Goal: Transaction & Acquisition: Purchase product/service

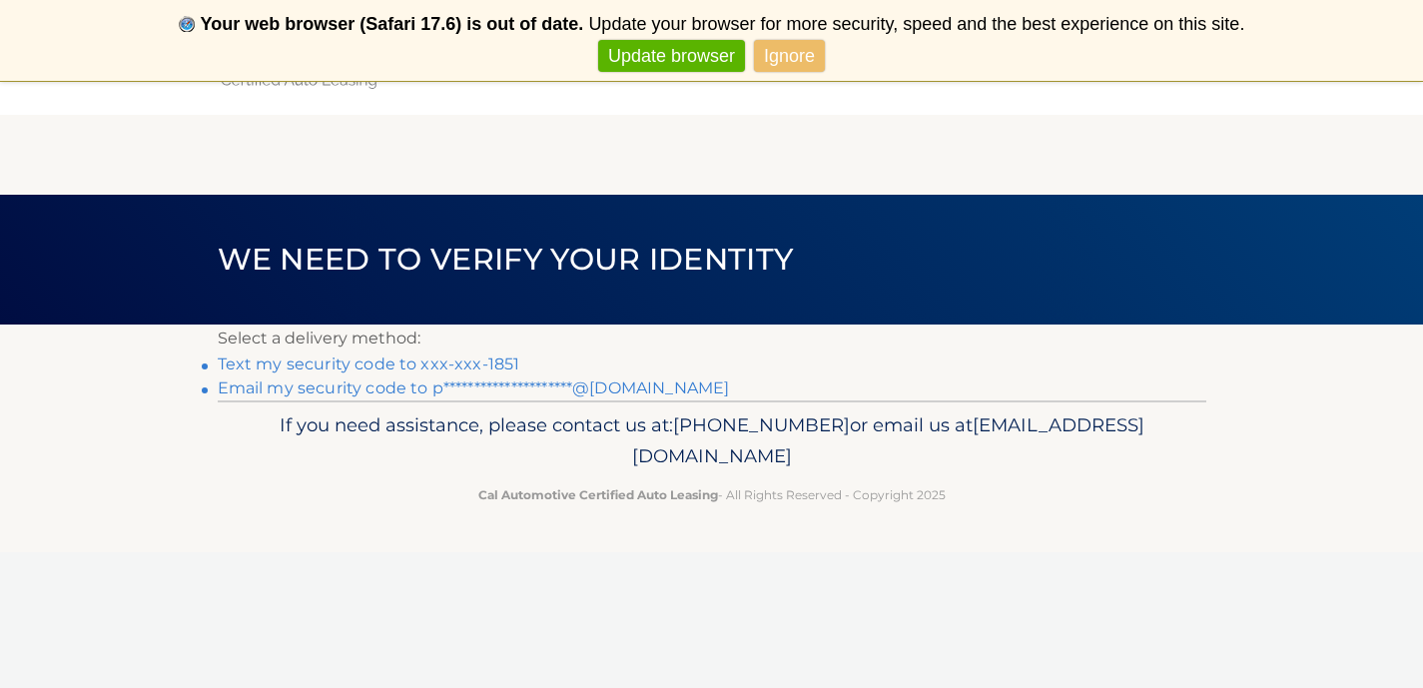
click at [486, 357] on link "Text my security code to xxx-xxx-1851" at bounding box center [369, 363] width 303 height 19
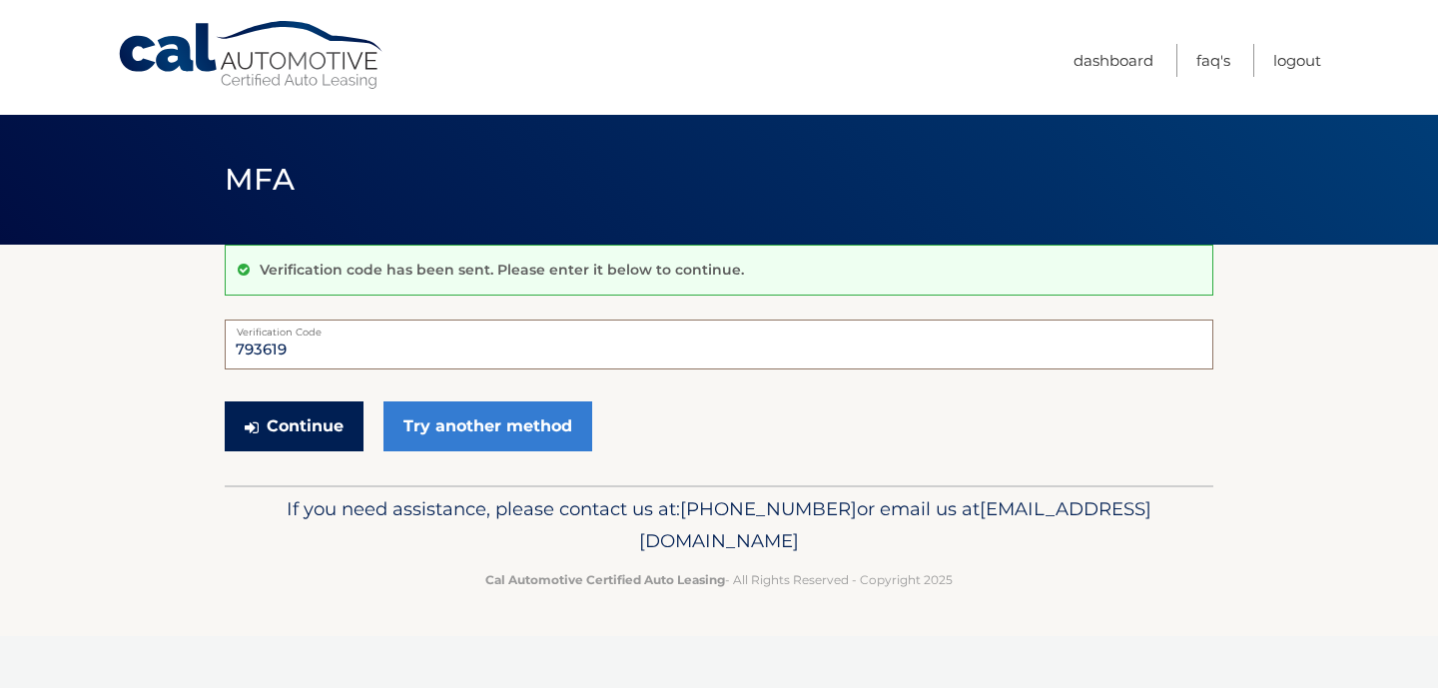
type input "793619"
click at [347, 420] on button "Continue" at bounding box center [294, 426] width 139 height 50
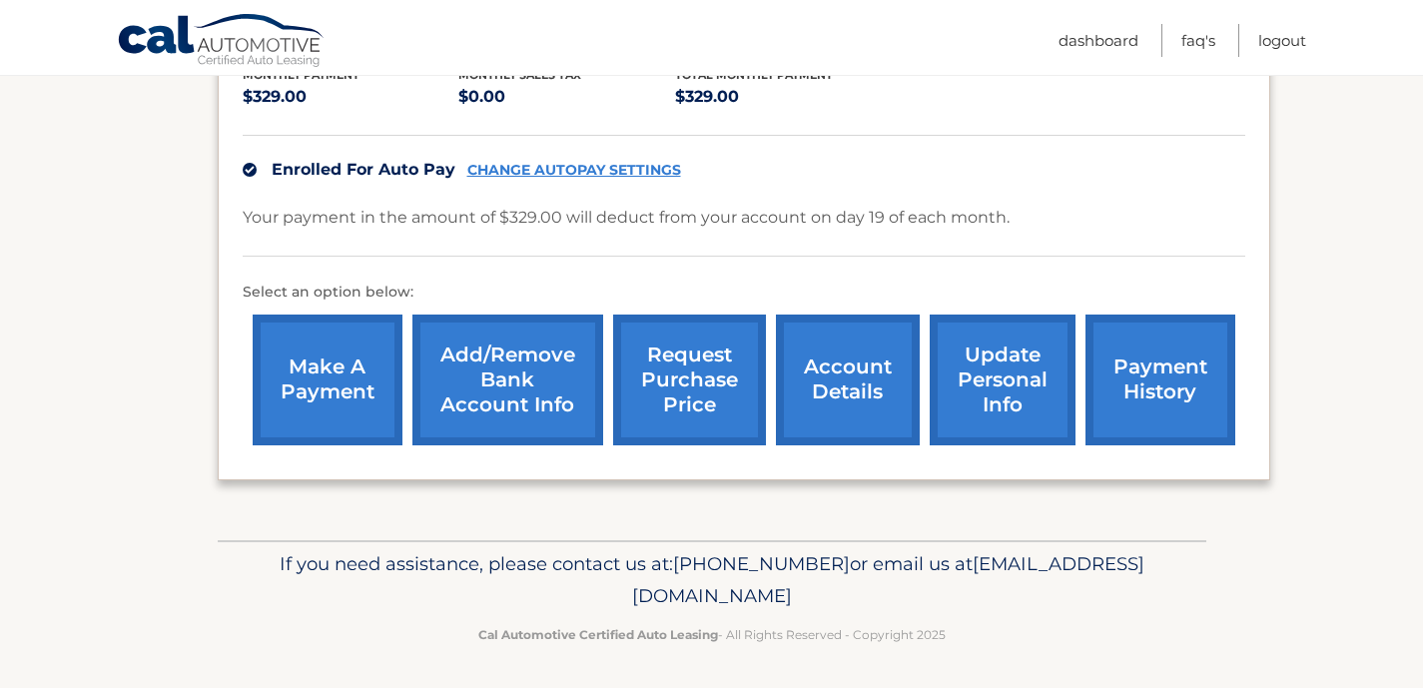
scroll to position [442, 0]
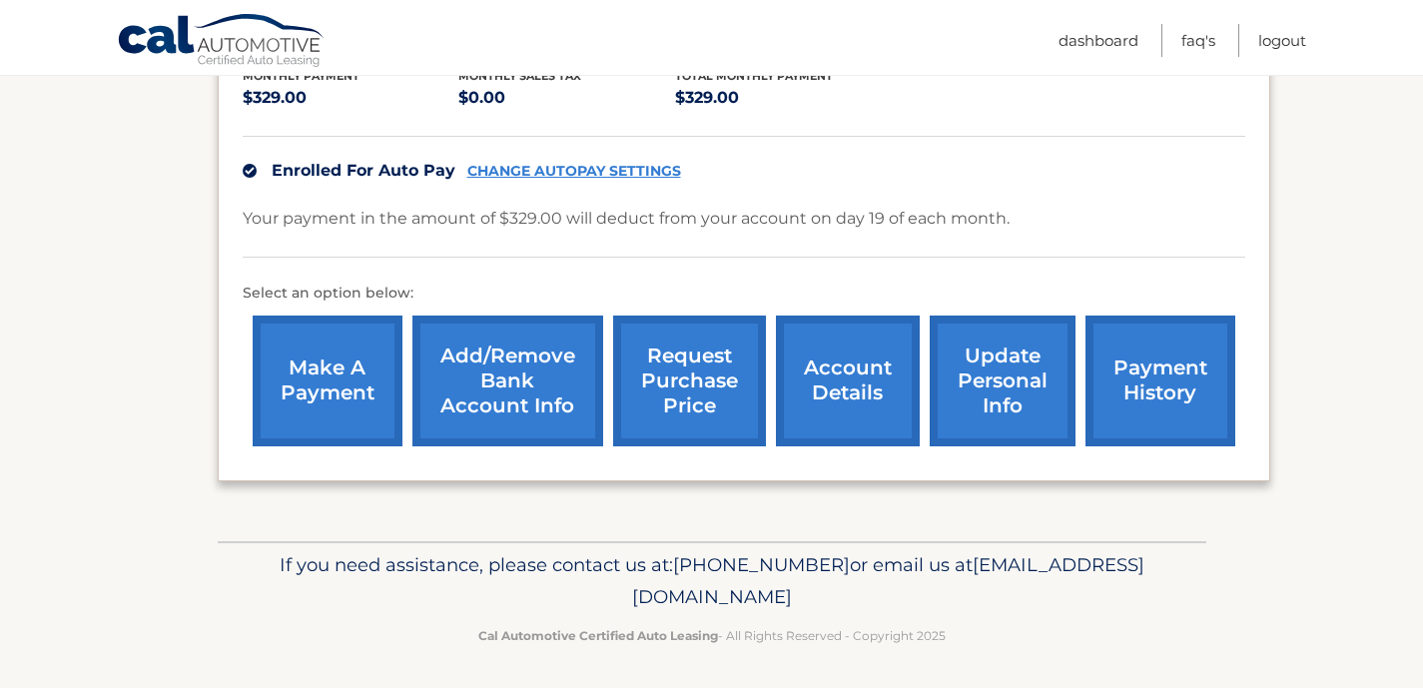
click at [332, 388] on link "make a payment" at bounding box center [328, 380] width 150 height 131
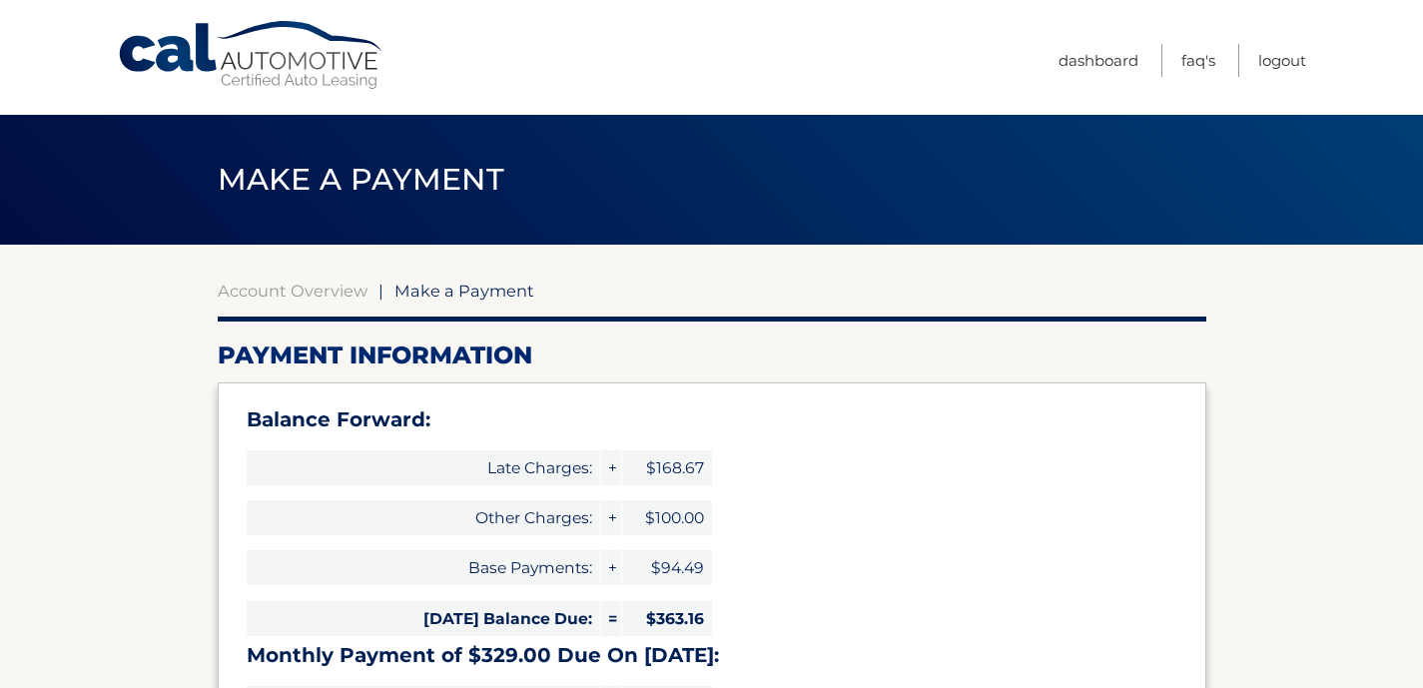
select select "OWZiMTc1ZTgtODQ1NC00ZTg1LTg1MjctNTk0ZjBmODk1YmMw"
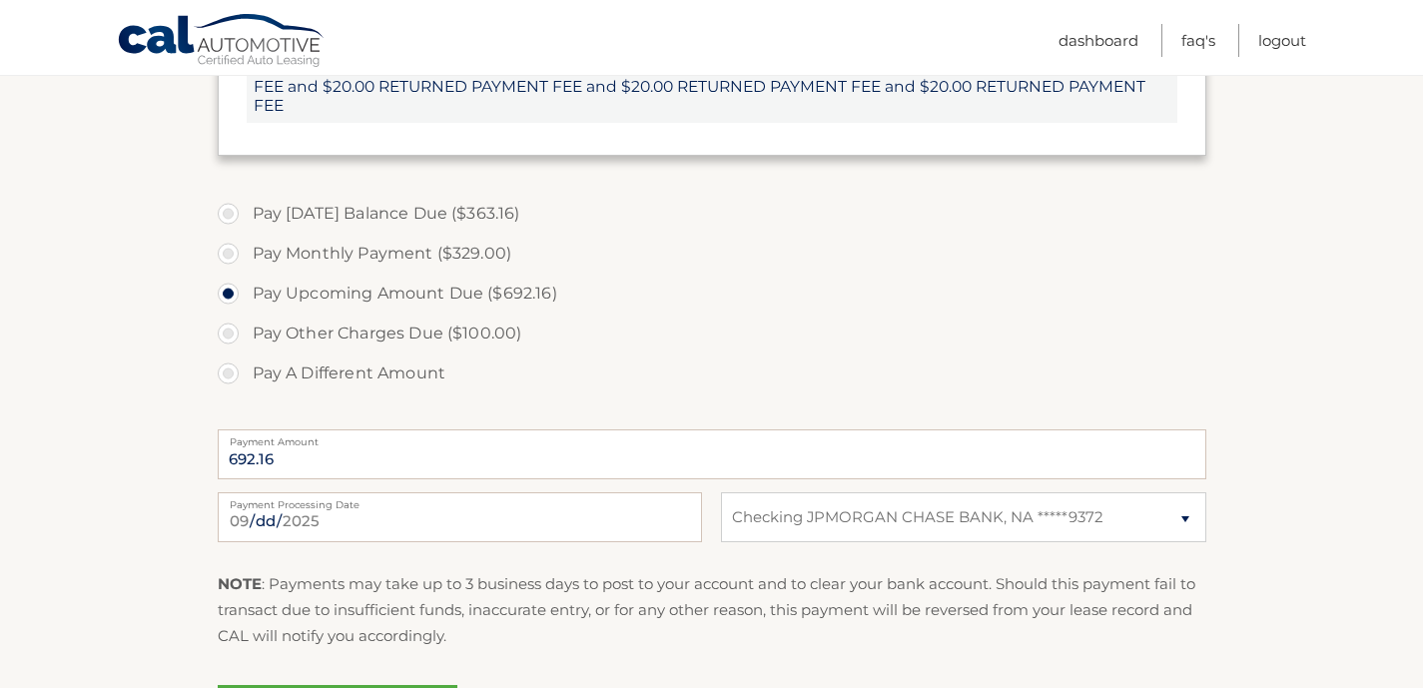
scroll to position [822, 0]
click at [389, 366] on label "Pay A Different Amount" at bounding box center [712, 373] width 988 height 40
click at [246, 366] on input "Pay A Different Amount" at bounding box center [236, 369] width 20 height 32
radio input "true"
click at [376, 444] on input "Payment Amount" at bounding box center [712, 454] width 988 height 50
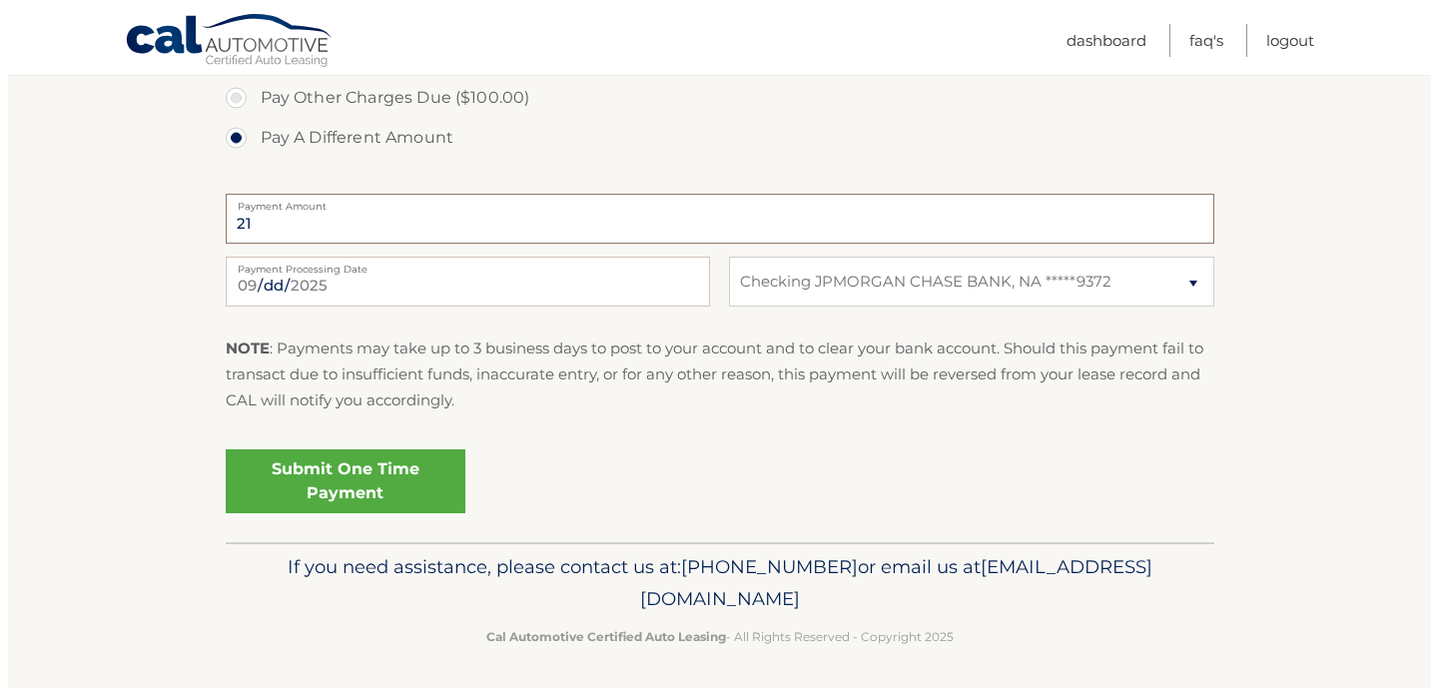
scroll to position [1056, 0]
click at [412, 479] on link "Submit One Time Payment" at bounding box center [338, 482] width 240 height 64
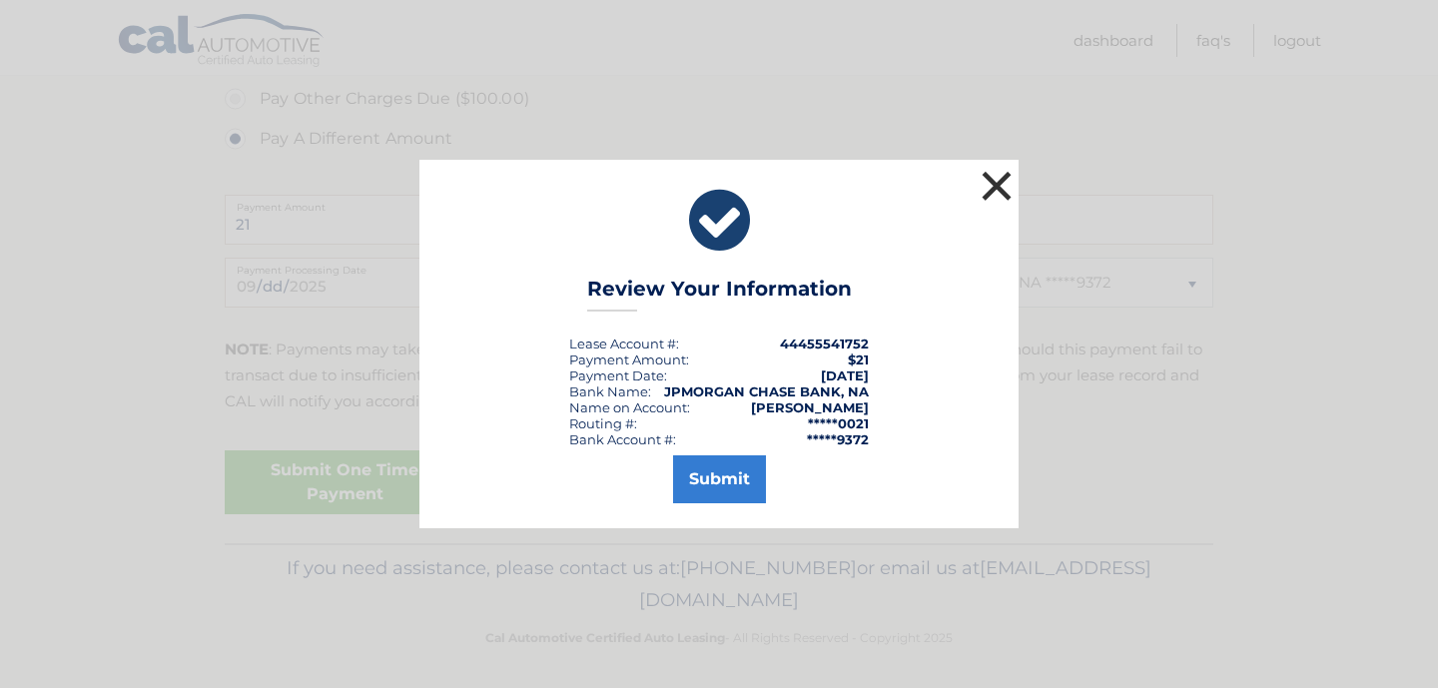
click at [1000, 181] on button "×" at bounding box center [996, 186] width 40 height 40
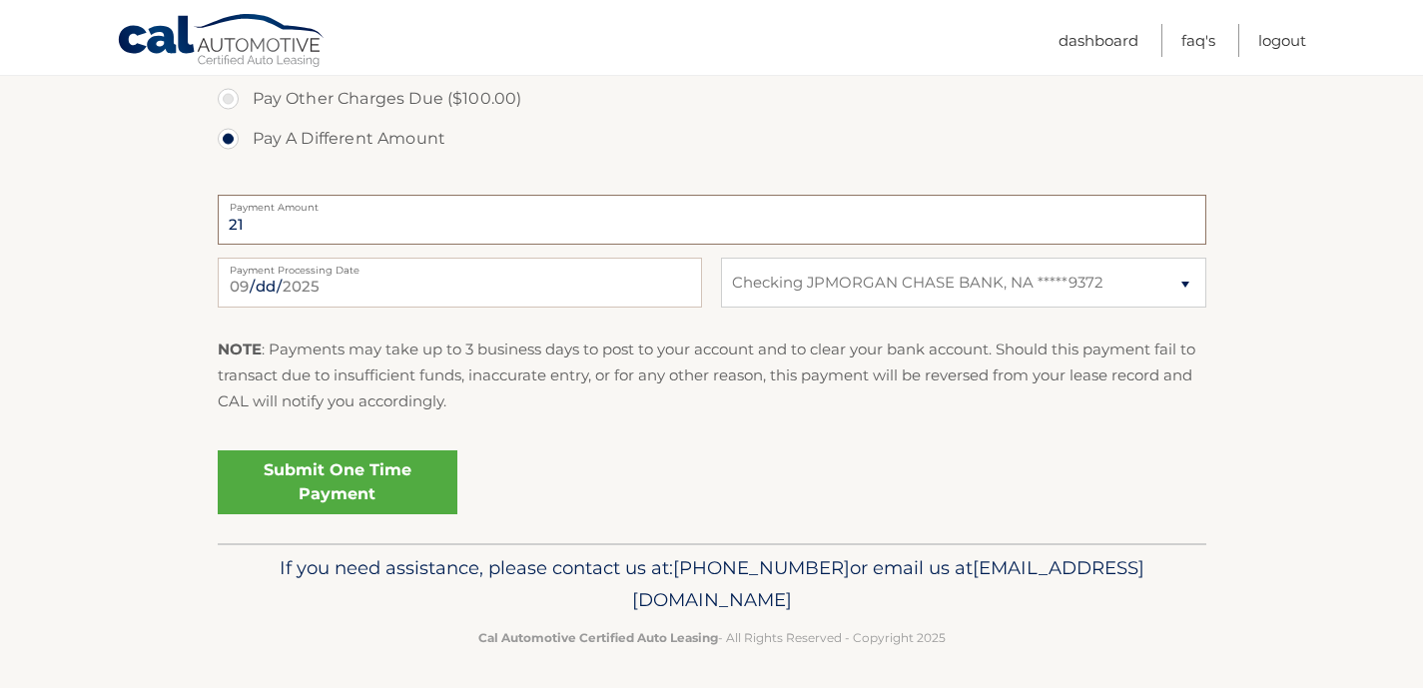
click at [338, 217] on input "21" at bounding box center [712, 220] width 988 height 50
type input "2"
type input "50.00"
click at [577, 352] on p "NOTE : Payments may take up to 3 business days to post to your account and to c…" at bounding box center [712, 375] width 988 height 79
click at [393, 489] on link "Submit One Time Payment" at bounding box center [338, 482] width 240 height 64
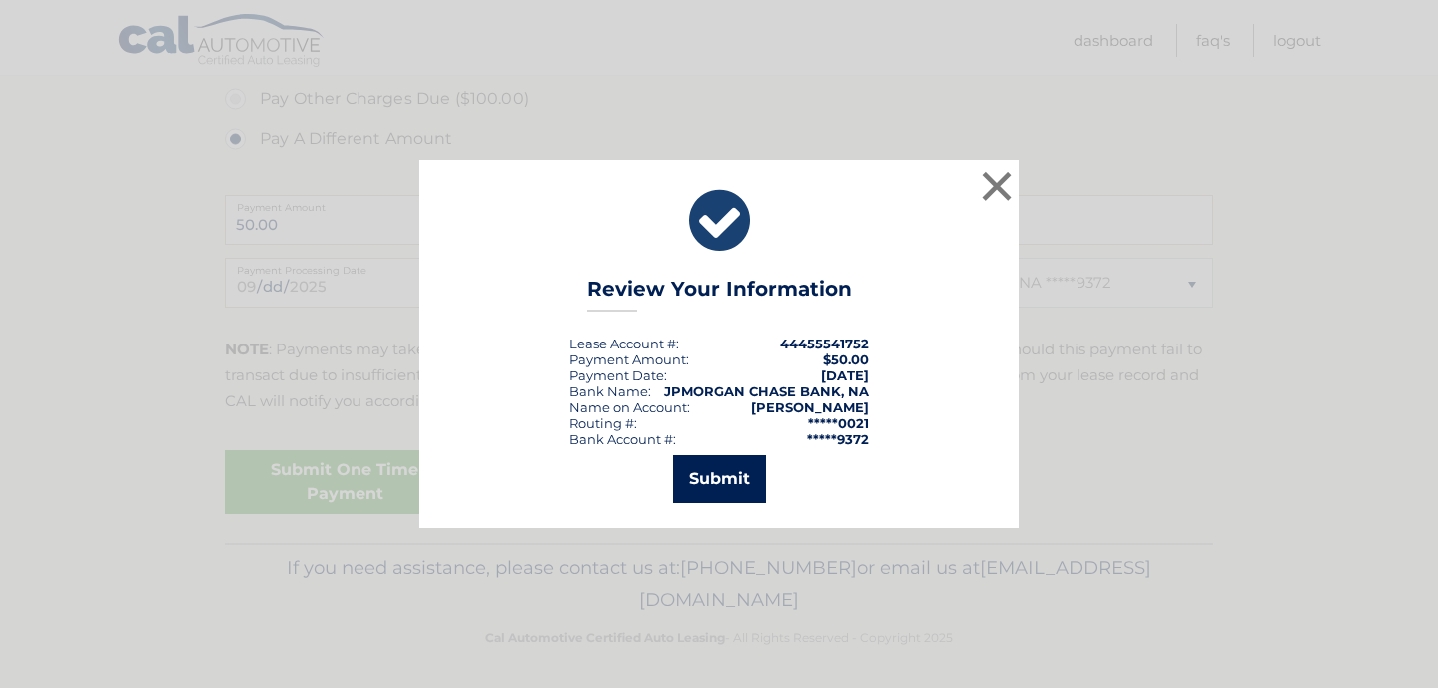
click at [743, 479] on button "Submit" at bounding box center [719, 479] width 93 height 48
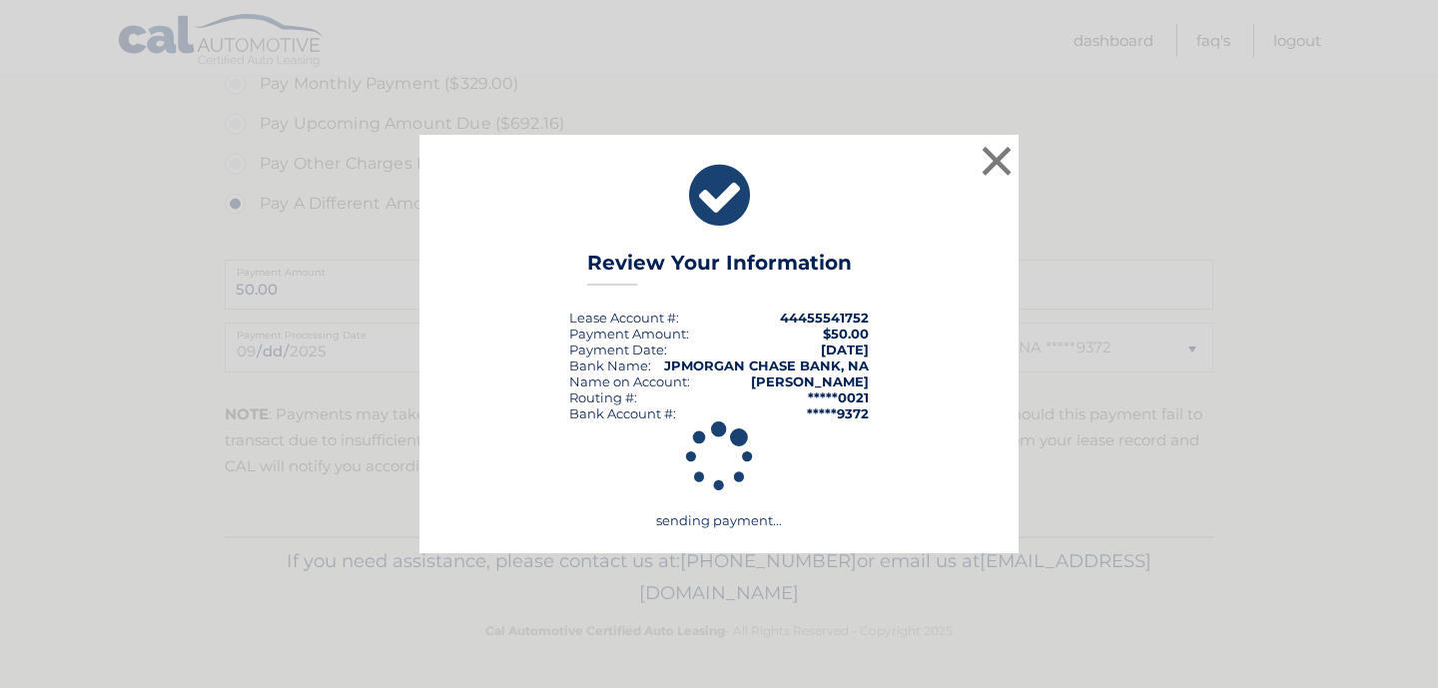
scroll to position [984, 0]
